Goal: Information Seeking & Learning: Learn about a topic

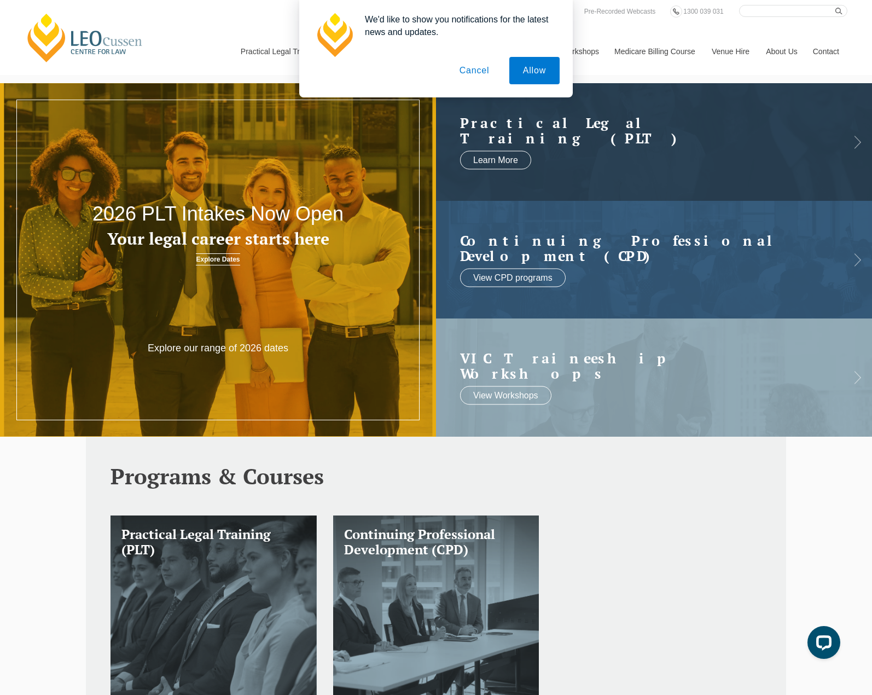
click at [474, 73] on button "Cancel" at bounding box center [474, 70] width 57 height 27
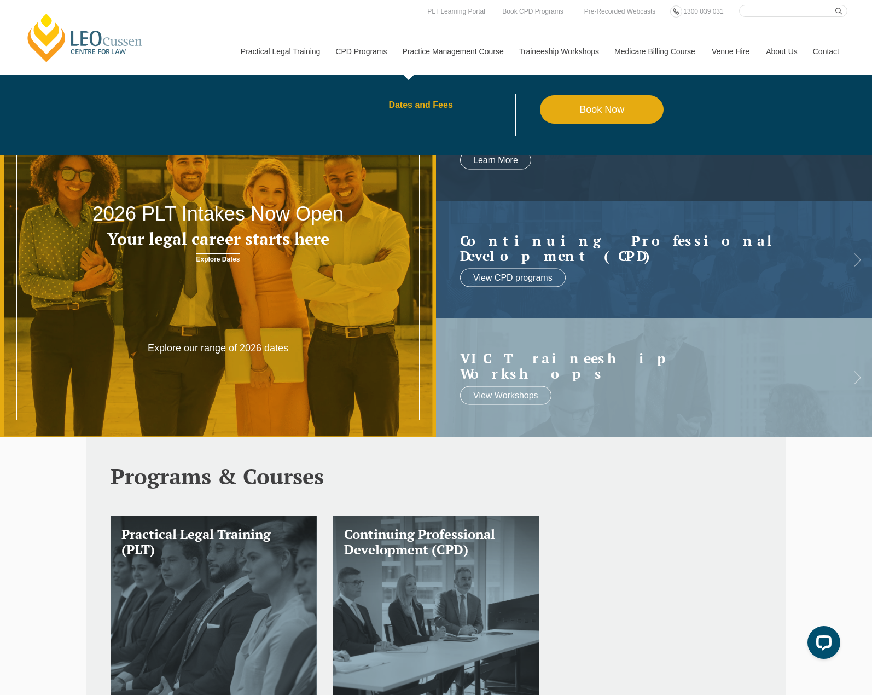
click at [438, 105] on link "Dates and Fees" at bounding box center [464, 105] width 152 height 9
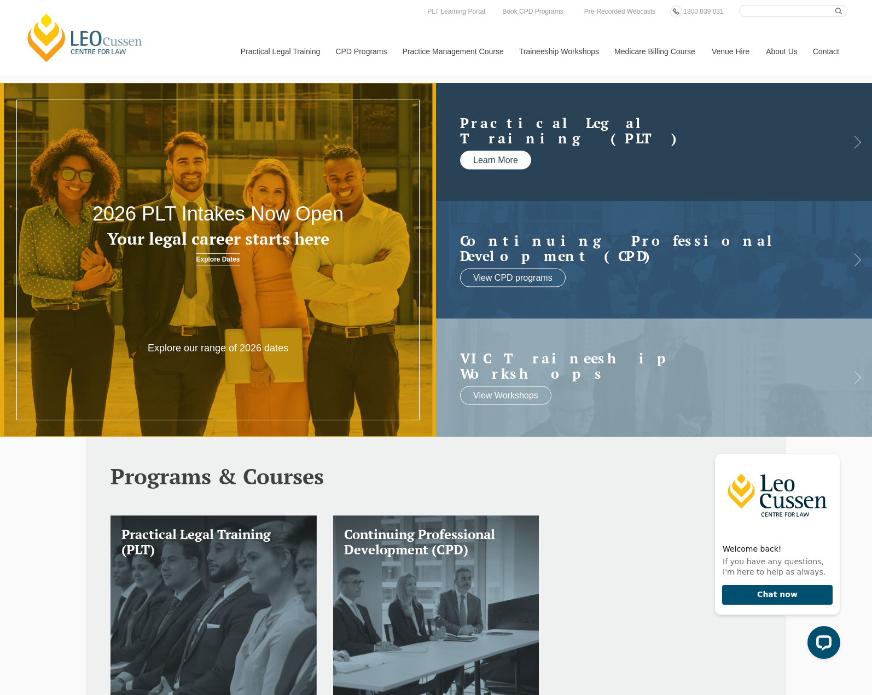
click at [494, 161] on link "Learn More" at bounding box center [495, 160] width 71 height 19
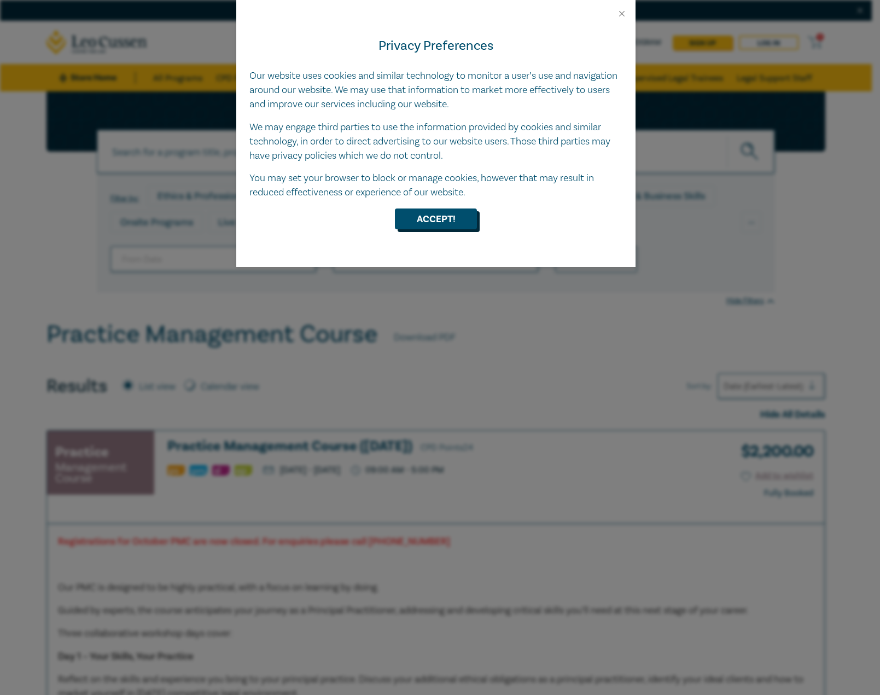
click at [456, 220] on button "Accept!" at bounding box center [436, 218] width 82 height 21
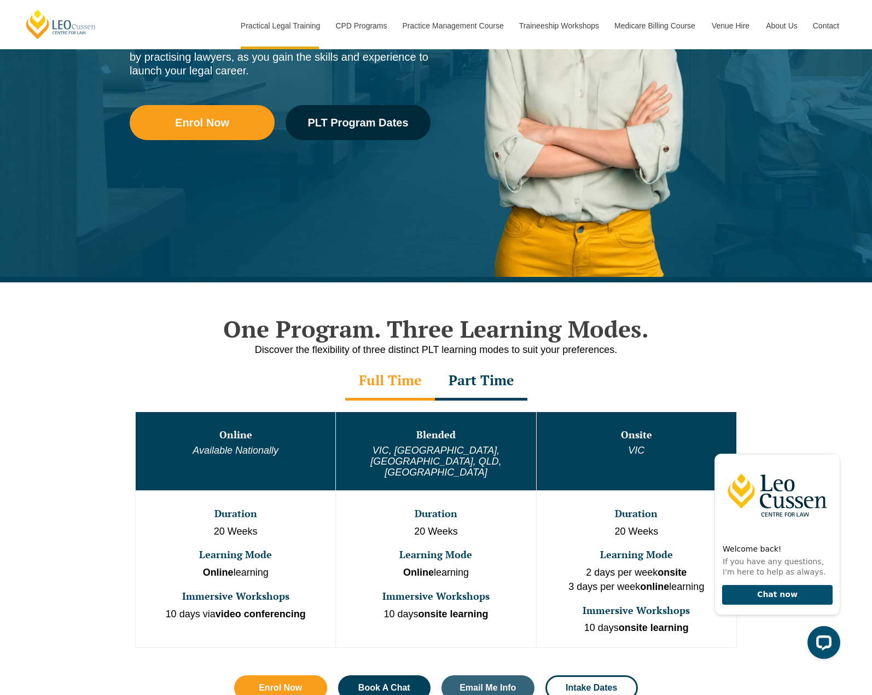
scroll to position [274, 0]
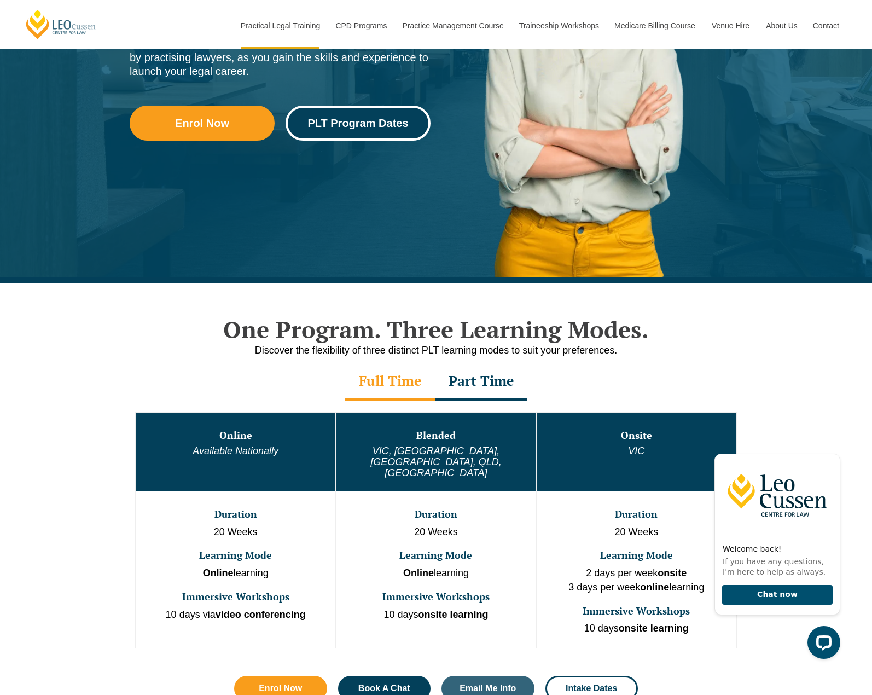
click at [333, 132] on link "PLT Program Dates" at bounding box center [358, 123] width 145 height 35
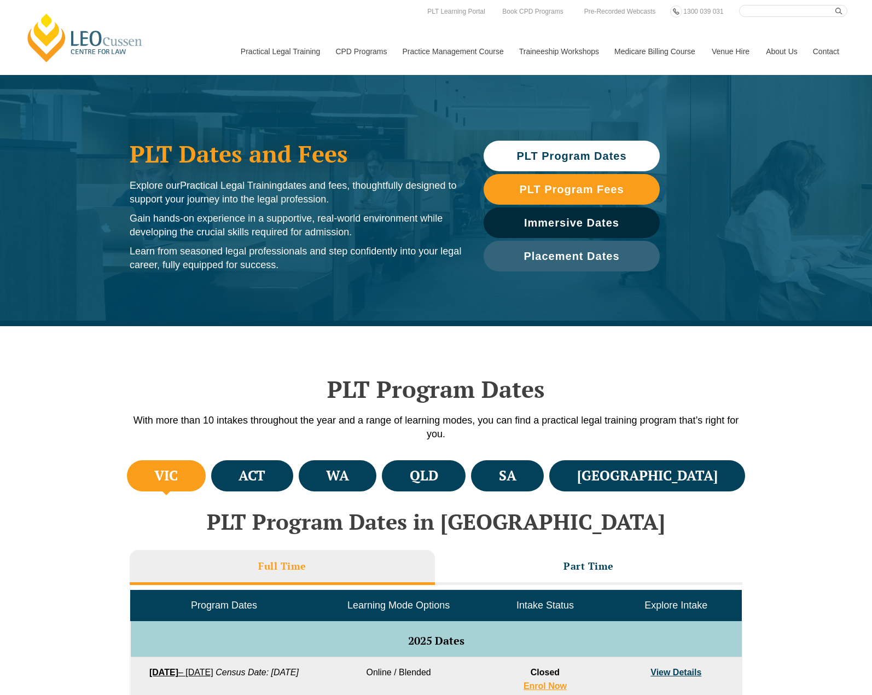
click at [189, 474] on li "VIC" at bounding box center [166, 475] width 79 height 31
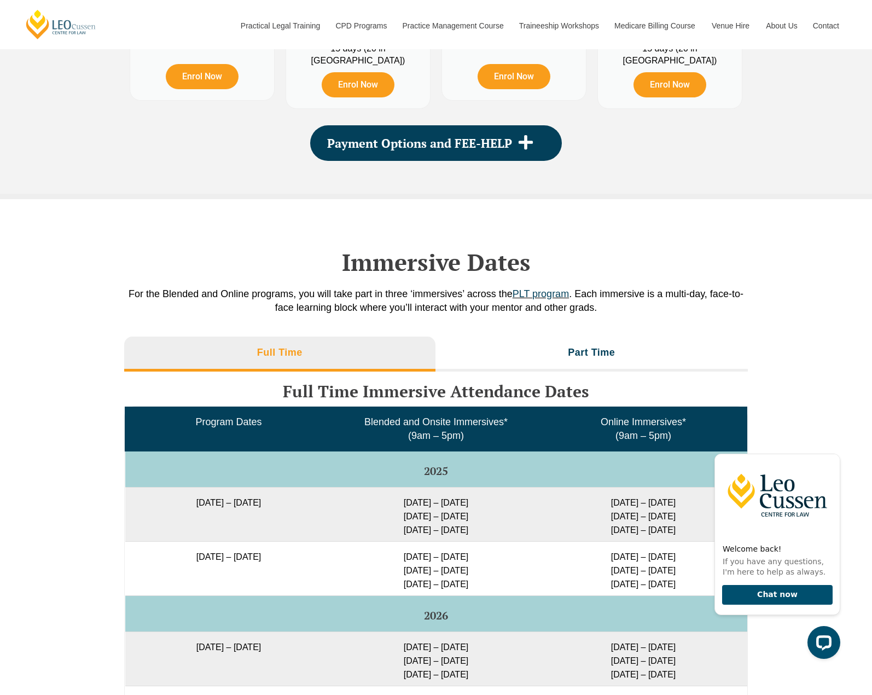
scroll to position [1477, 0]
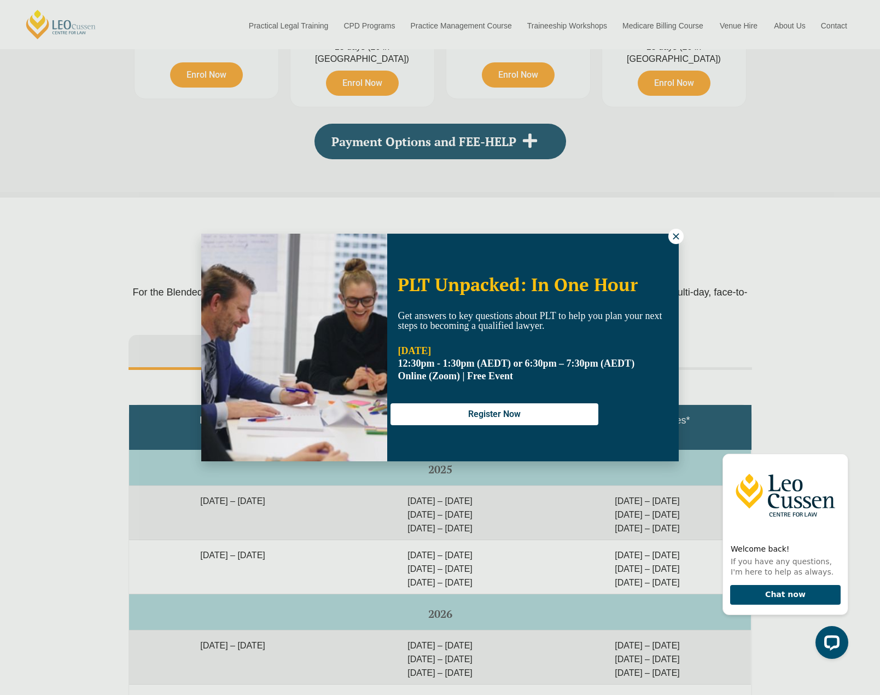
click at [678, 240] on icon at bounding box center [676, 236] width 10 height 10
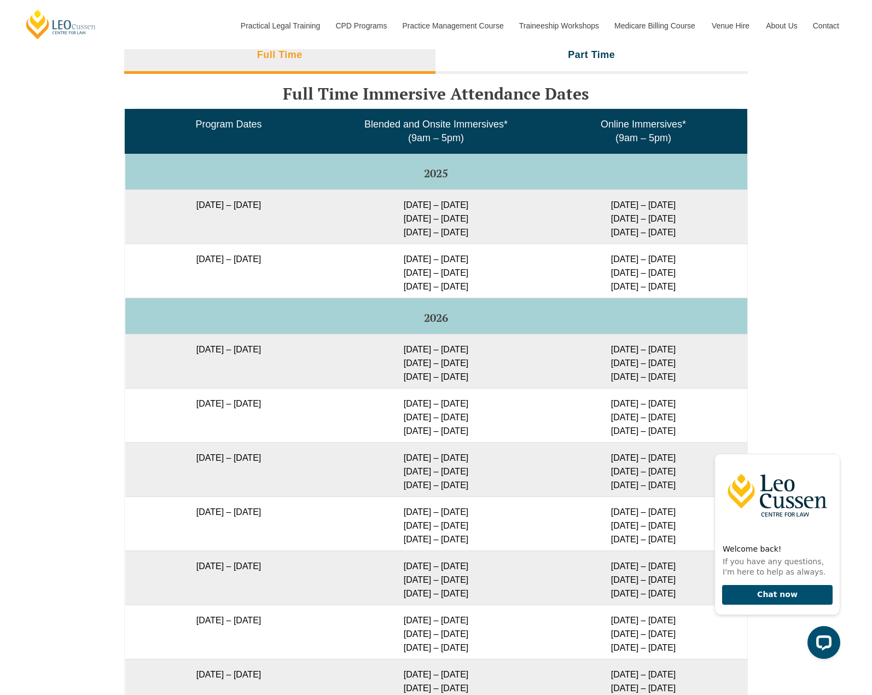
scroll to position [1751, 0]
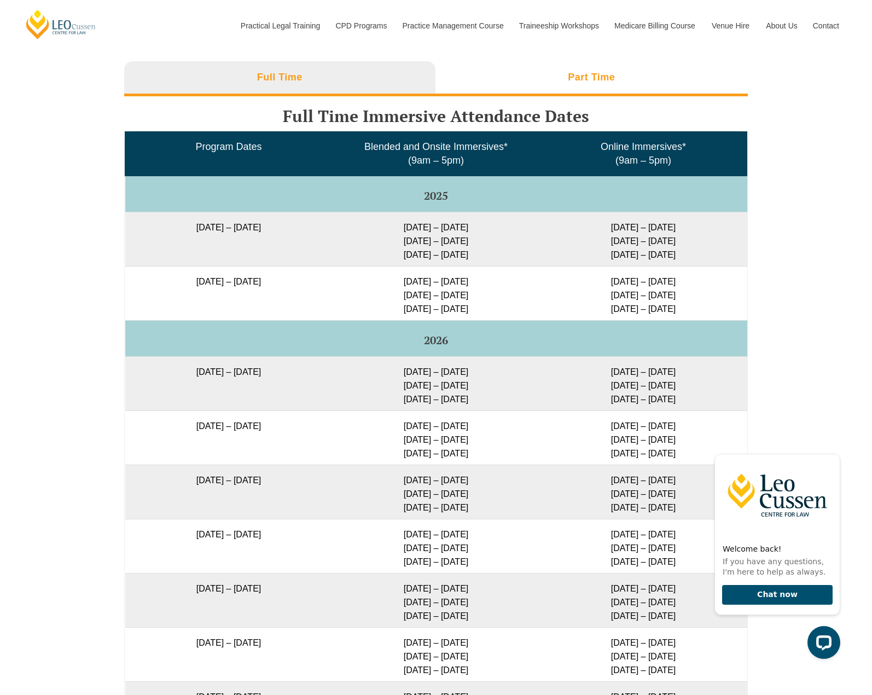
click at [584, 77] on h3 "Part Time" at bounding box center [591, 77] width 47 height 13
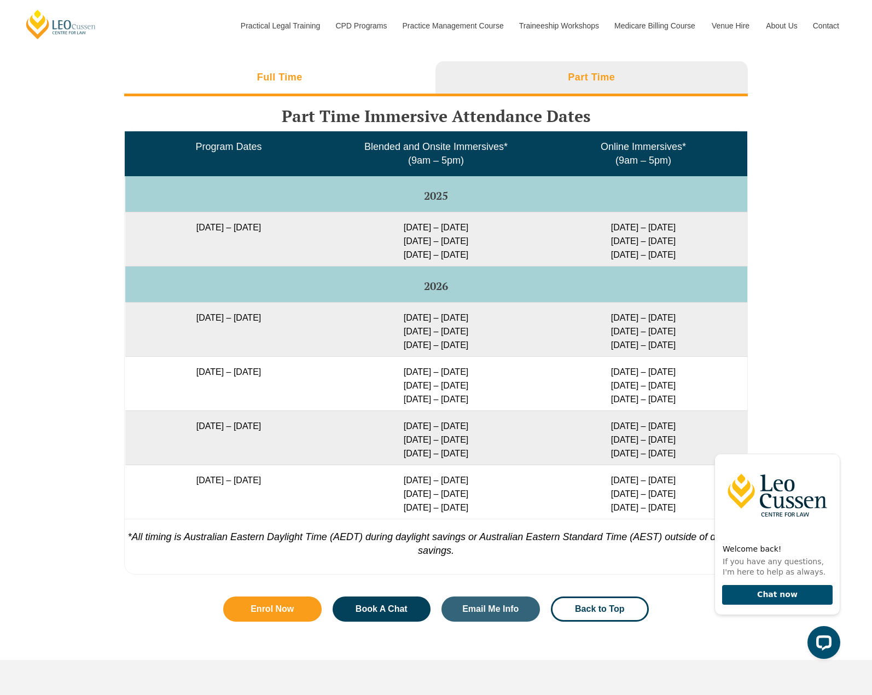
click at [276, 79] on h3 "Full Time" at bounding box center [279, 77] width 45 height 13
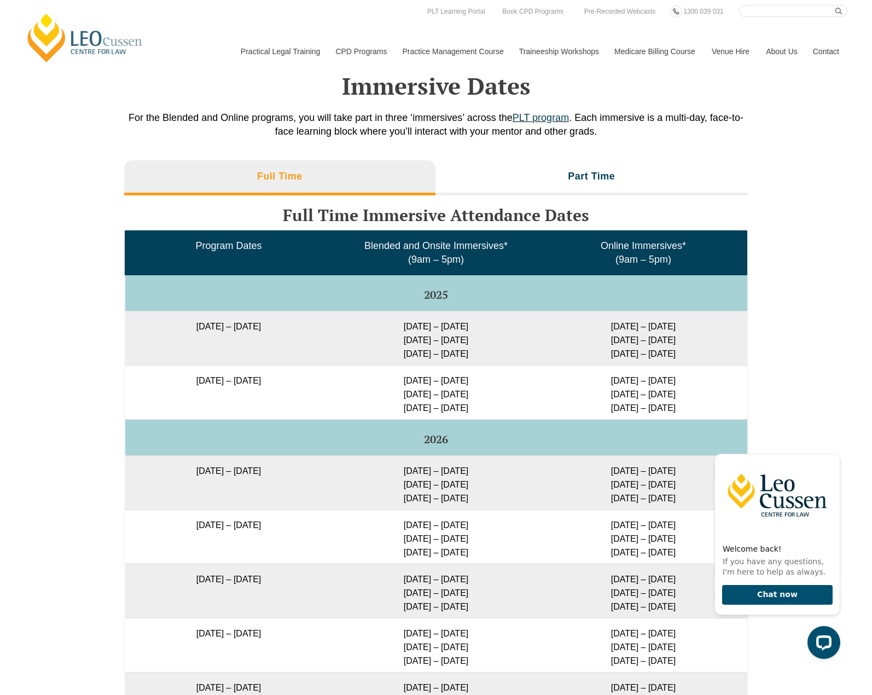
scroll to position [1641, 0]
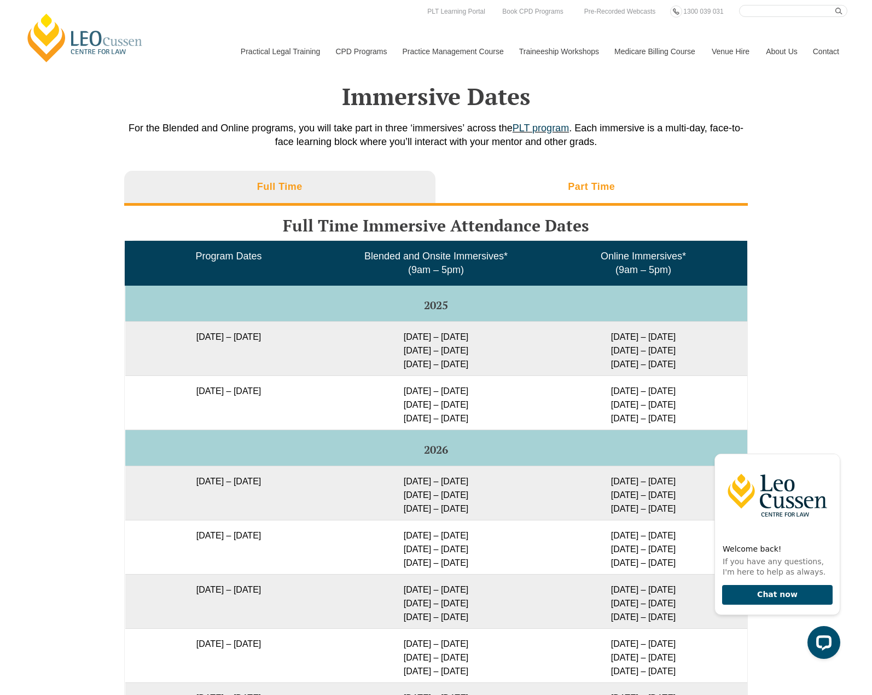
click at [598, 182] on li "Part Time" at bounding box center [592, 188] width 313 height 35
